Goal: Find specific page/section: Find specific page/section

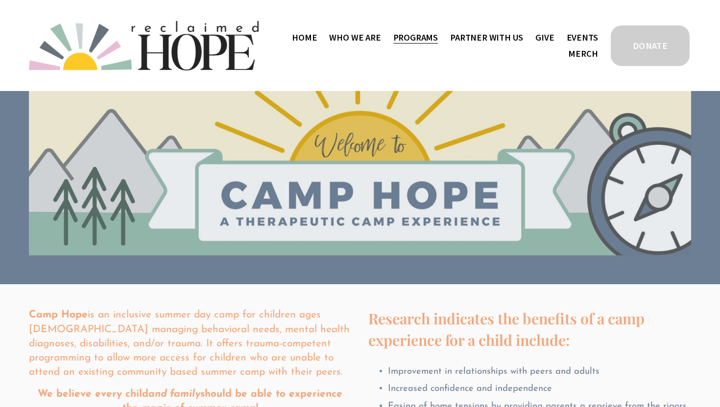
click at [0, 0] on span "Thrive Support Groups" at bounding box center [0, 0] width 0 height 0
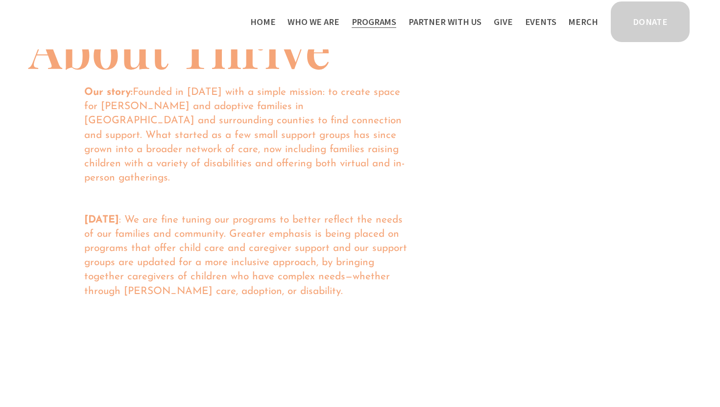
scroll to position [678, 0]
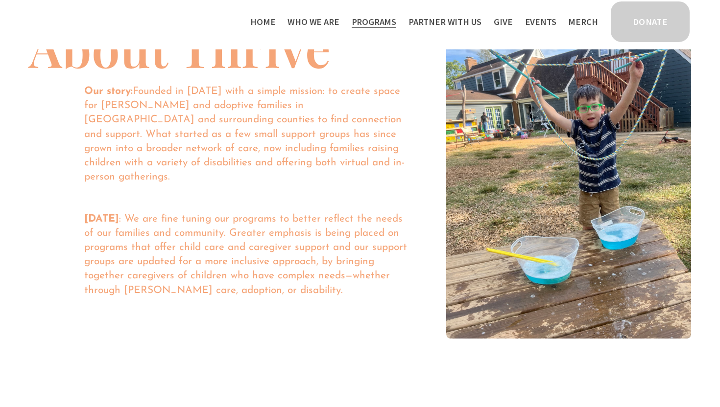
click at [0, 0] on span "Camp Hope" at bounding box center [0, 0] width 0 height 0
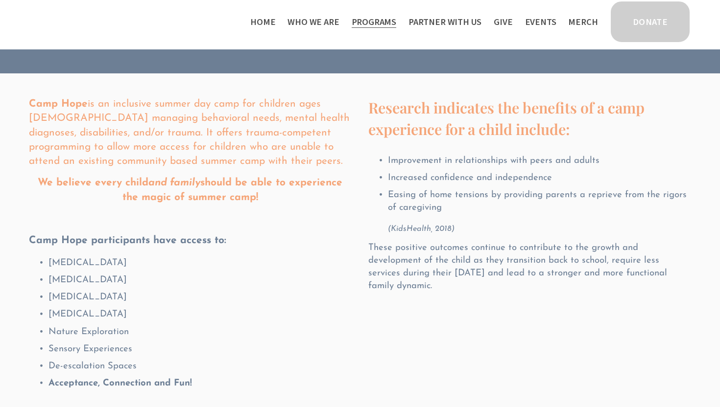
scroll to position [170, 0]
